Goal: Task Accomplishment & Management: Use online tool/utility

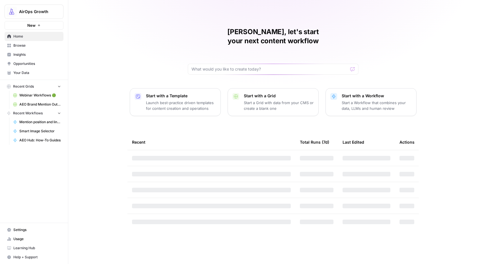
click at [40, 94] on span "Webinar Workflows 🟢" at bounding box center [40, 95] width 42 height 5
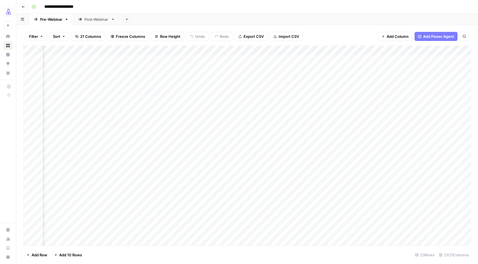
scroll to position [0, 367]
click at [353, 128] on div "Add Column" at bounding box center [247, 146] width 448 height 200
click at [362, 127] on div "Add Column" at bounding box center [247, 146] width 448 height 200
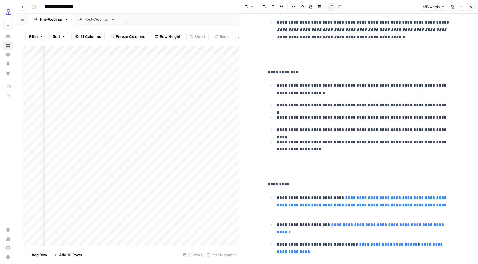
scroll to position [739, 0]
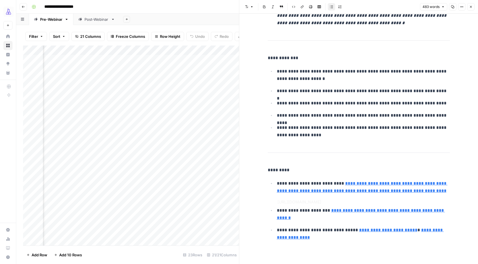
type input "[URL][DOMAIN_NAME]"
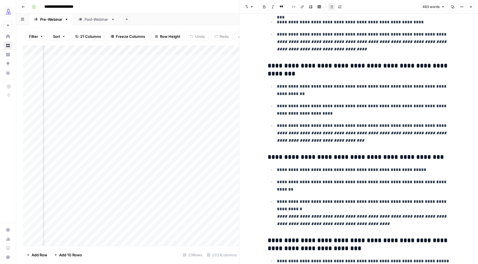
scroll to position [459, 0]
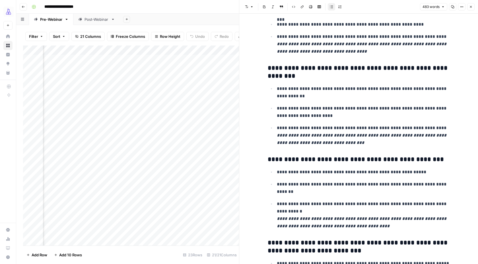
click at [180, 20] on div "Add Sheet" at bounding box center [299, 19] width 358 height 11
click at [473, 9] on button "Close" at bounding box center [470, 6] width 7 height 7
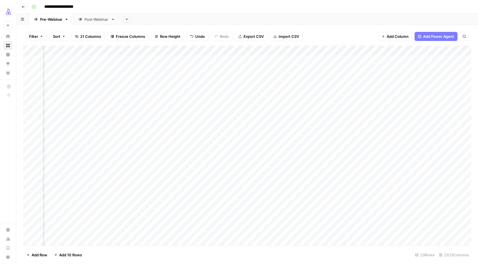
click at [102, 17] on div "Post-Webinar" at bounding box center [97, 20] width 24 height 6
click at [410, 222] on div "Add Column" at bounding box center [247, 146] width 448 height 200
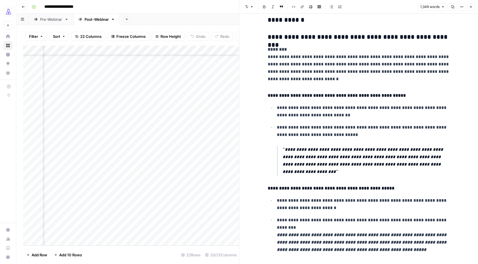
scroll to position [298, 0]
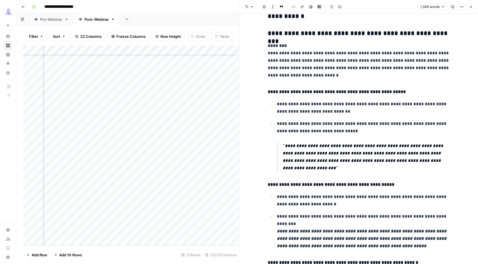
drag, startPoint x: 310, startPoint y: 169, endPoint x: 277, endPoint y: 144, distance: 41.6
click at [277, 144] on blockquote "**********" at bounding box center [363, 157] width 173 height 30
click at [207, 5] on div "**********" at bounding box center [250, 6] width 443 height 9
